Goal: Task Accomplishment & Management: Manage account settings

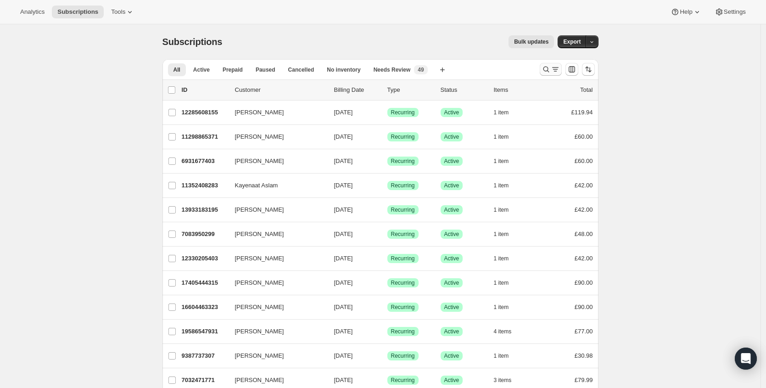
click at [542, 66] on button "Search and filter results" at bounding box center [551, 69] width 22 height 13
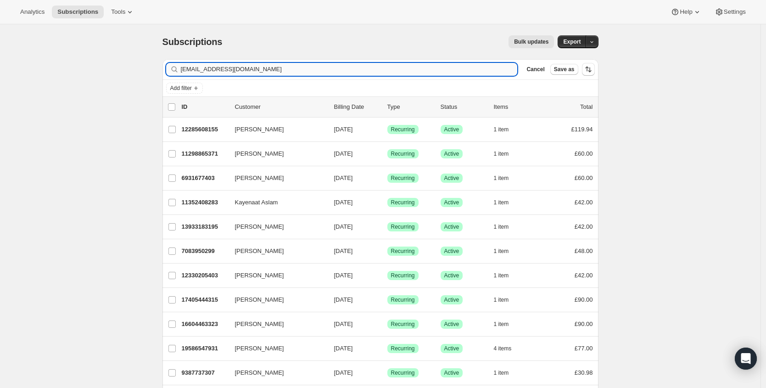
type input "[EMAIL_ADDRESS][DOMAIN_NAME]"
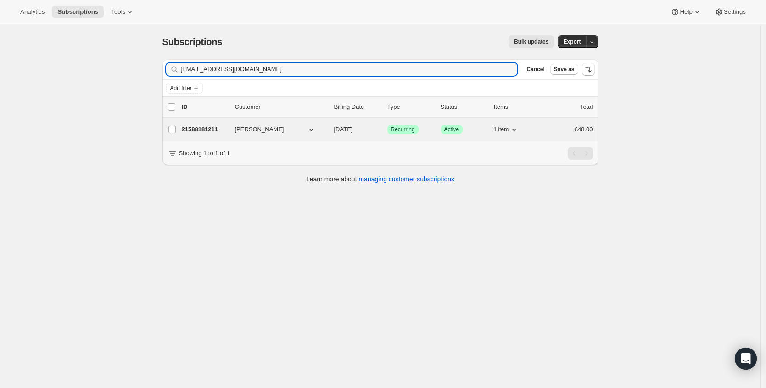
click at [210, 129] on p "21588181211" at bounding box center [205, 129] width 46 height 9
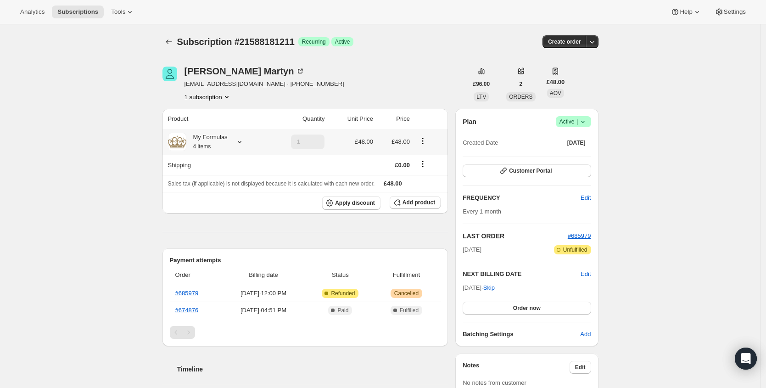
click at [243, 141] on icon at bounding box center [239, 141] width 9 height 9
click at [381, 70] on div "[PERSON_NAME] [EMAIL_ADDRESS][DOMAIN_NAME] · [PHONE_NUMBER] 1 subscription" at bounding box center [314, 84] width 305 height 35
click at [587, 120] on icon at bounding box center [582, 121] width 9 height 9
click at [573, 161] on button "Cancel subscription" at bounding box center [572, 155] width 57 height 15
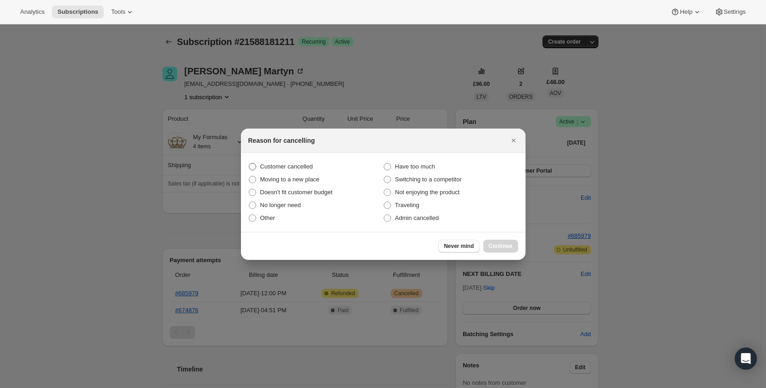
click at [308, 162] on span "Customer cancelled" at bounding box center [286, 166] width 53 height 9
click at [249, 163] on input "Customer cancelled" at bounding box center [249, 163] width 0 height 0
radio input "true"
click at [499, 246] on span "Continue" at bounding box center [501, 245] width 24 height 7
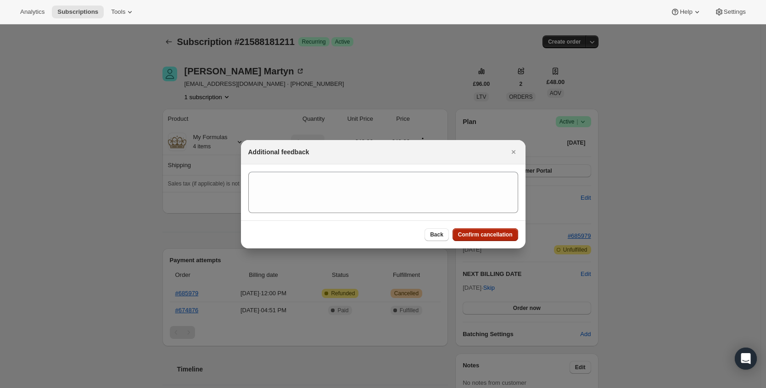
click at [510, 231] on span "Confirm cancellation" at bounding box center [485, 234] width 55 height 7
